Goal: Task Accomplishment & Management: Complete application form

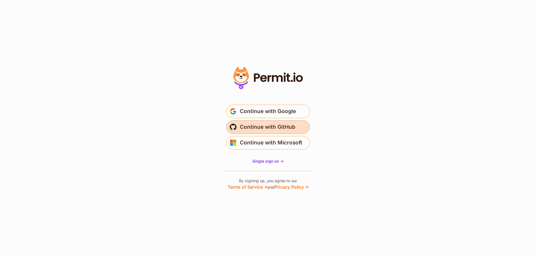
click at [280, 128] on span "Continue with GitHub" at bounding box center [268, 126] width 56 height 9
